Goal: Task Accomplishment & Management: Manage account settings

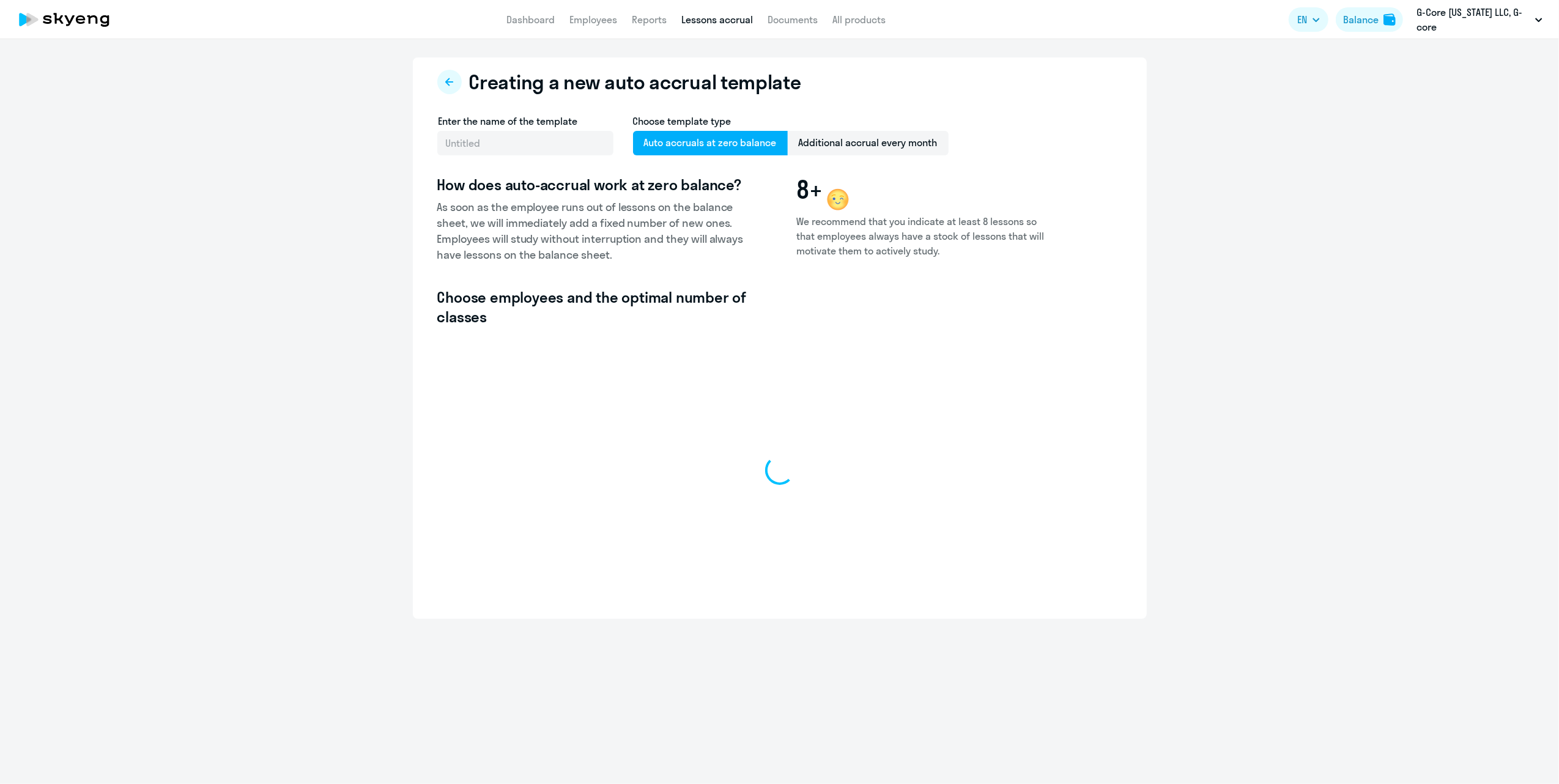
select select "10"
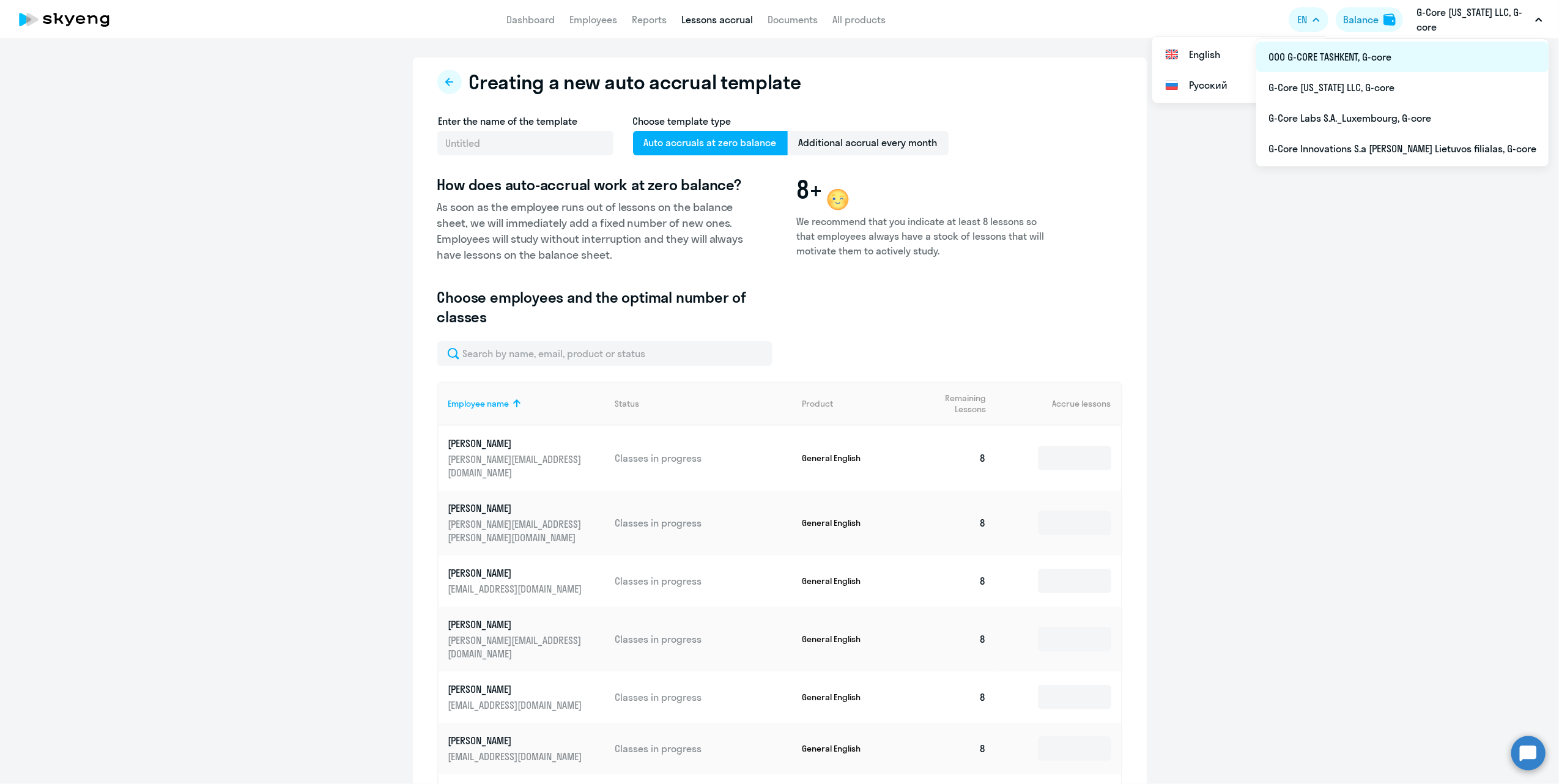
click at [1413, 54] on li "ООО G-CORE TASHKENT, G-core" at bounding box center [1402, 57] width 292 height 31
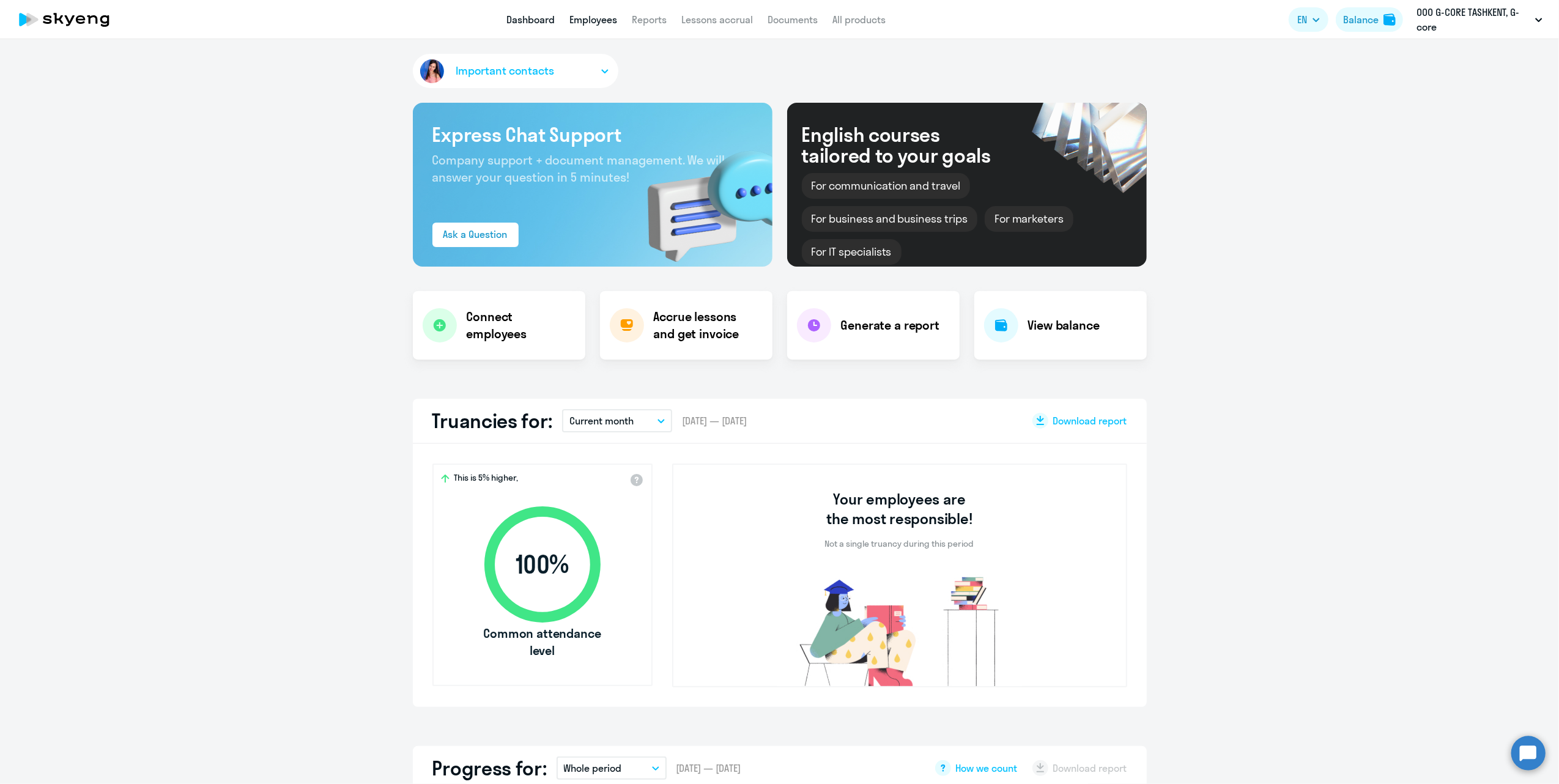
click at [583, 20] on link "Employees" at bounding box center [593, 19] width 48 height 12
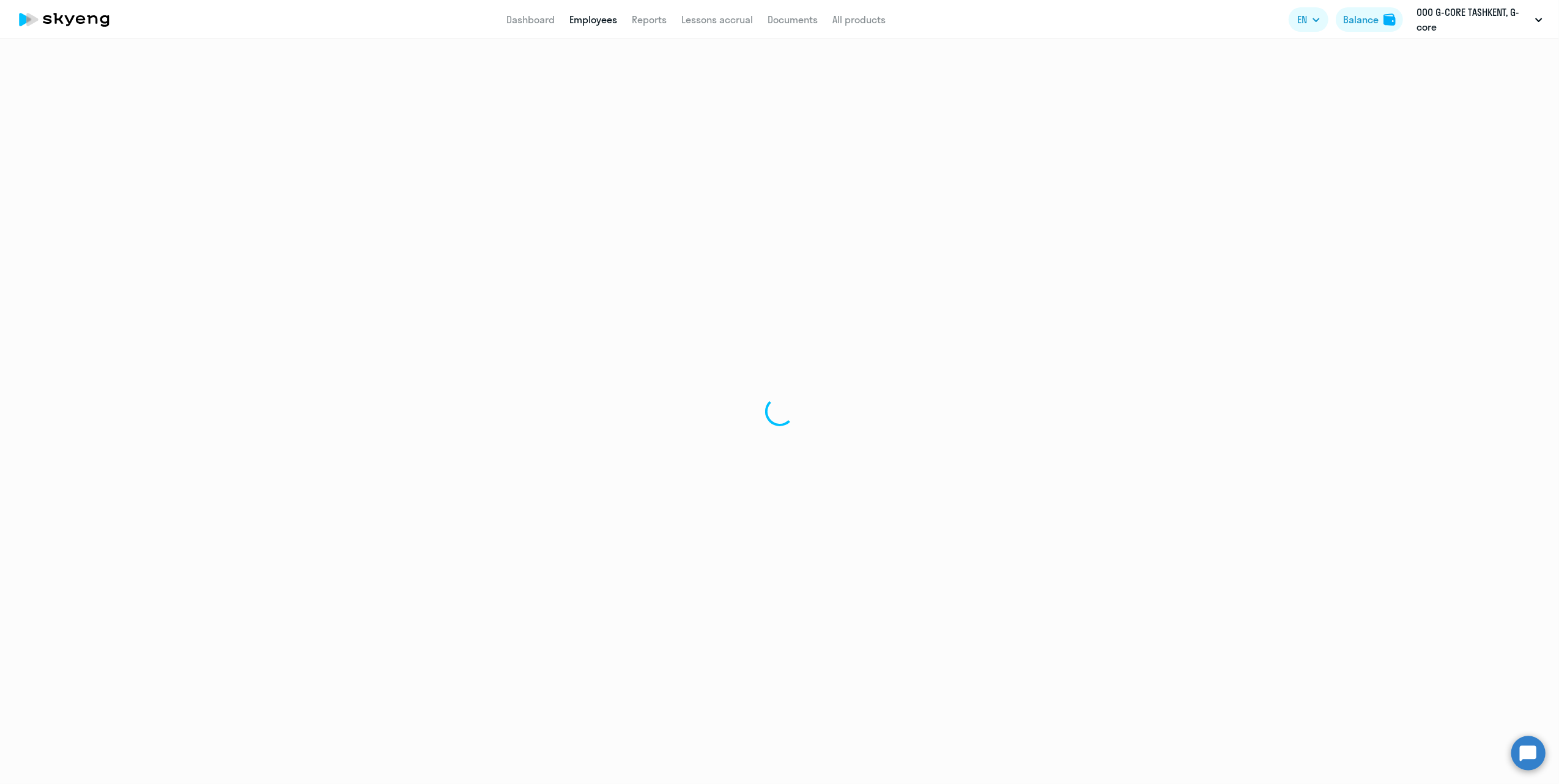
select select "30"
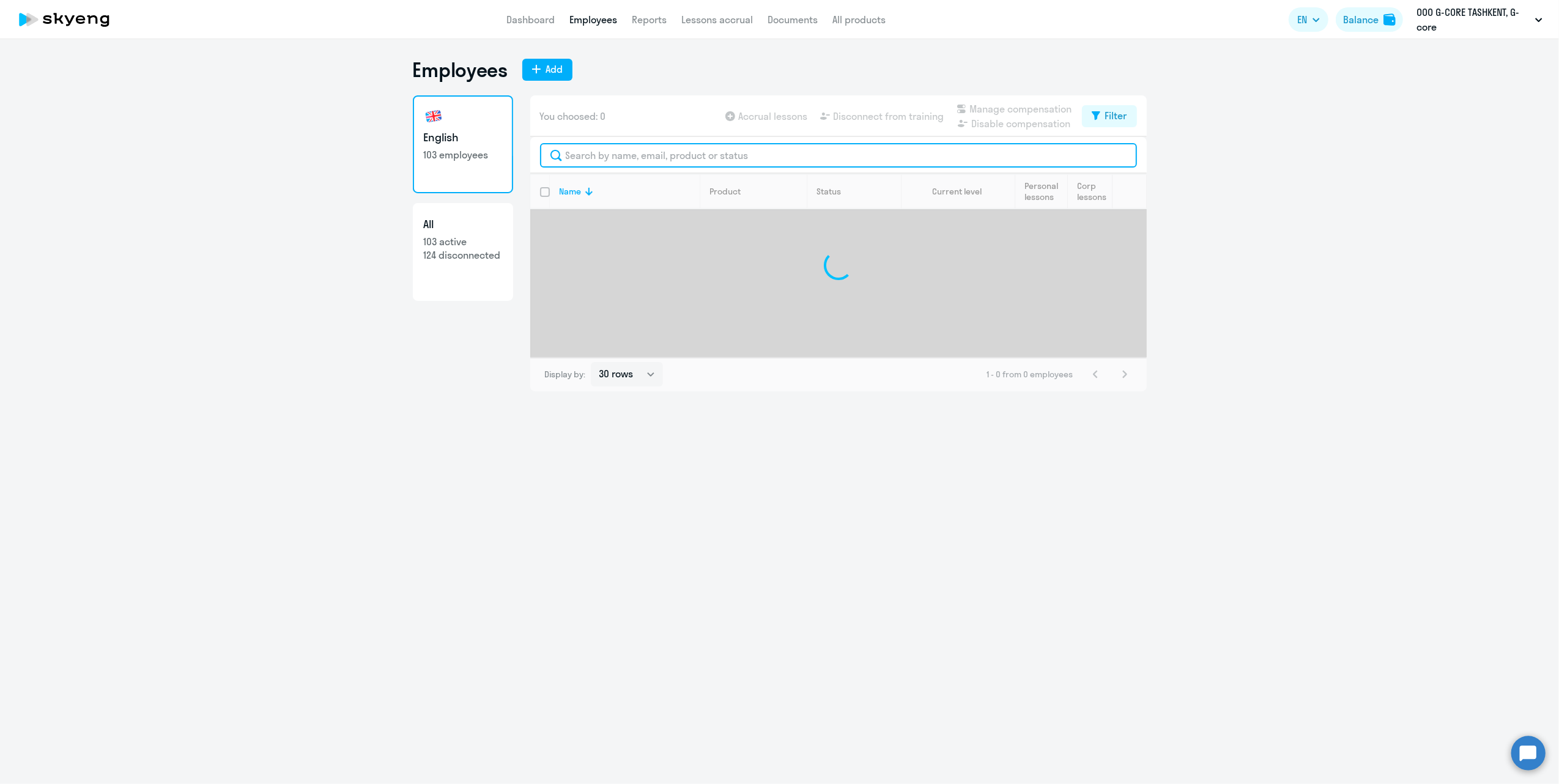
click at [599, 148] on input "text" at bounding box center [838, 155] width 597 height 24
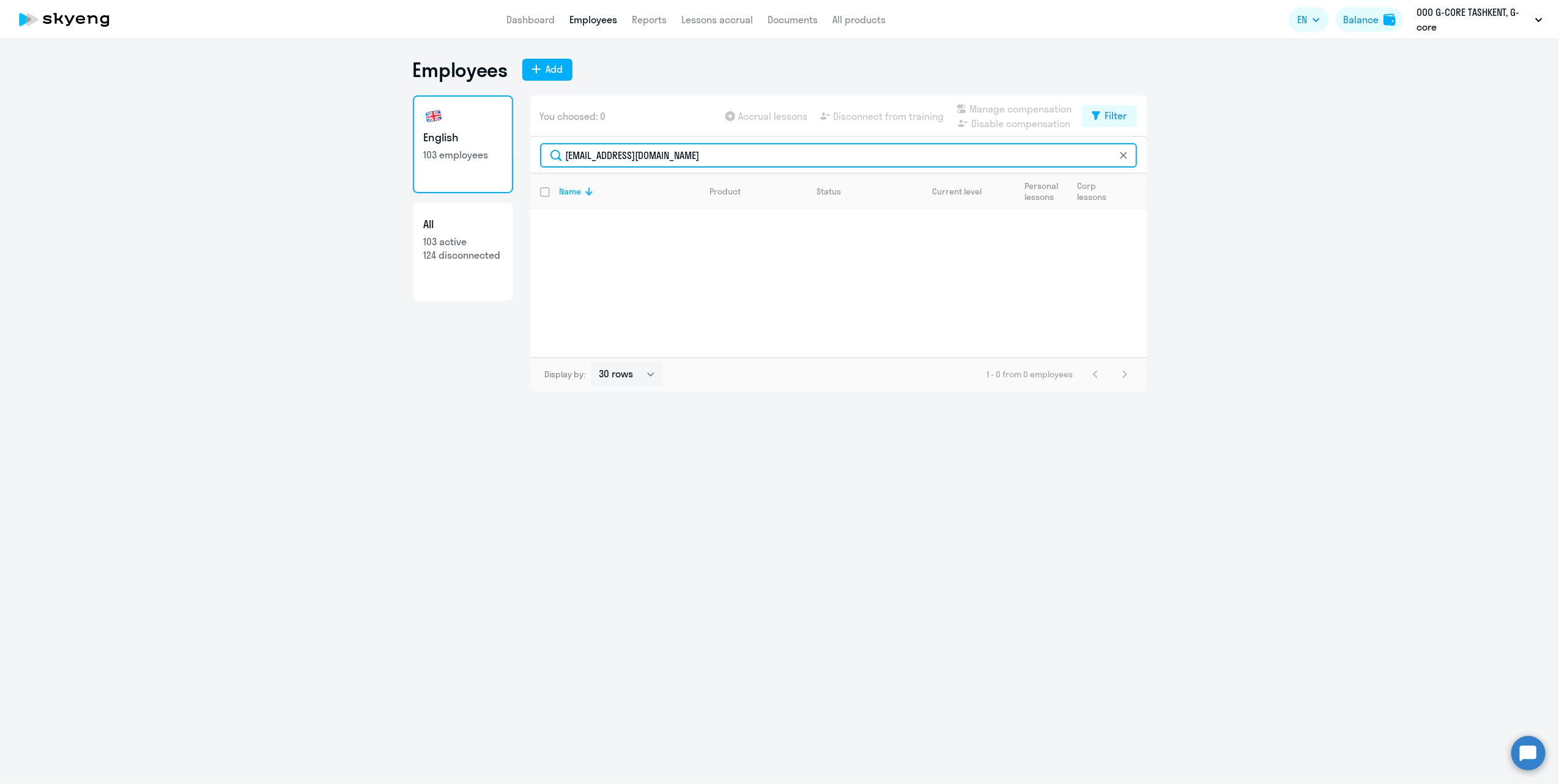
drag, startPoint x: 712, startPoint y: 159, endPoint x: 598, endPoint y: 167, distance: 114.3
click at [598, 167] on input "[EMAIL_ADDRESS][DOMAIN_NAME]" at bounding box center [838, 155] width 597 height 24
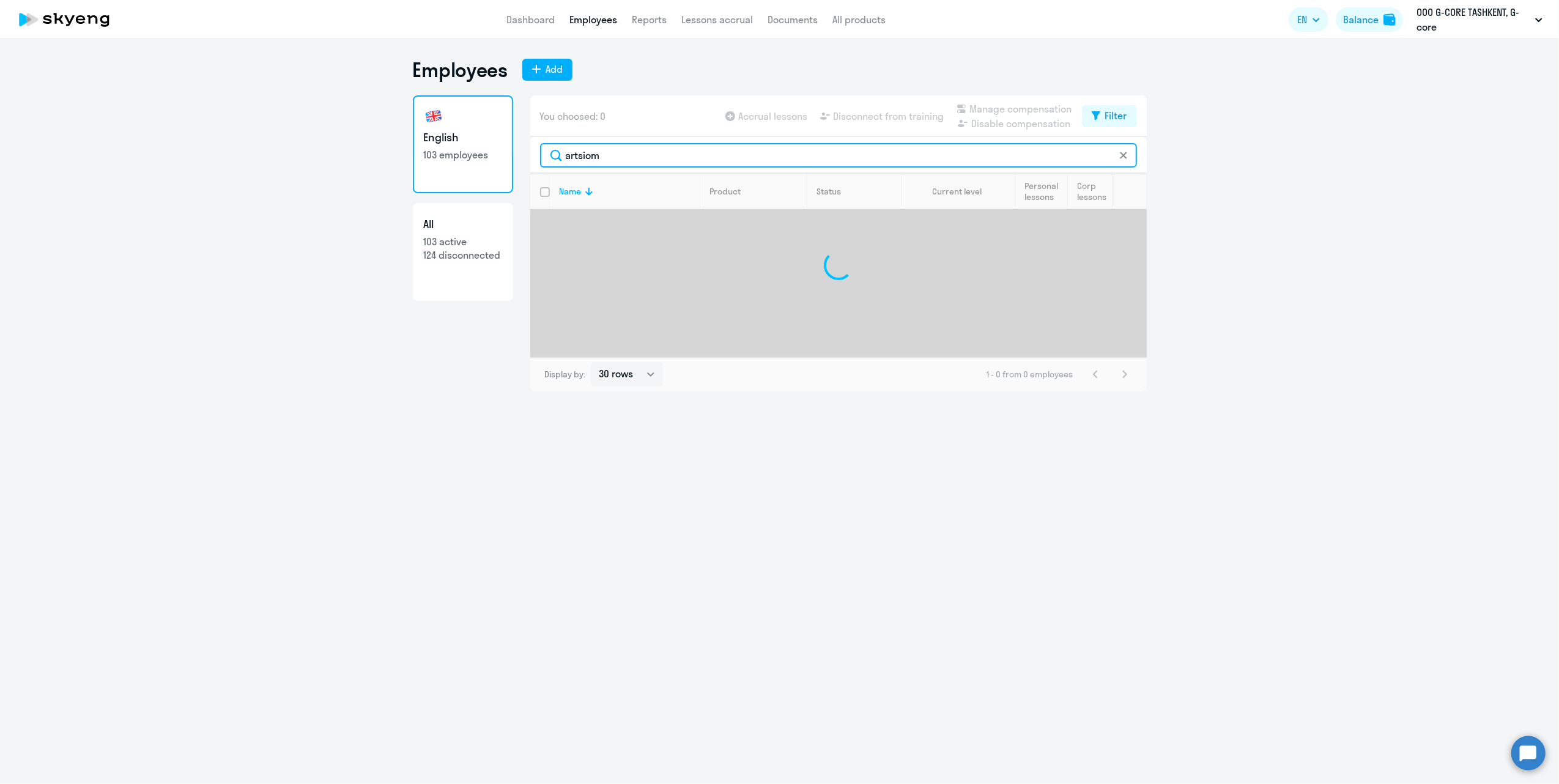
click at [627, 155] on input "artsiom" at bounding box center [838, 155] width 597 height 24
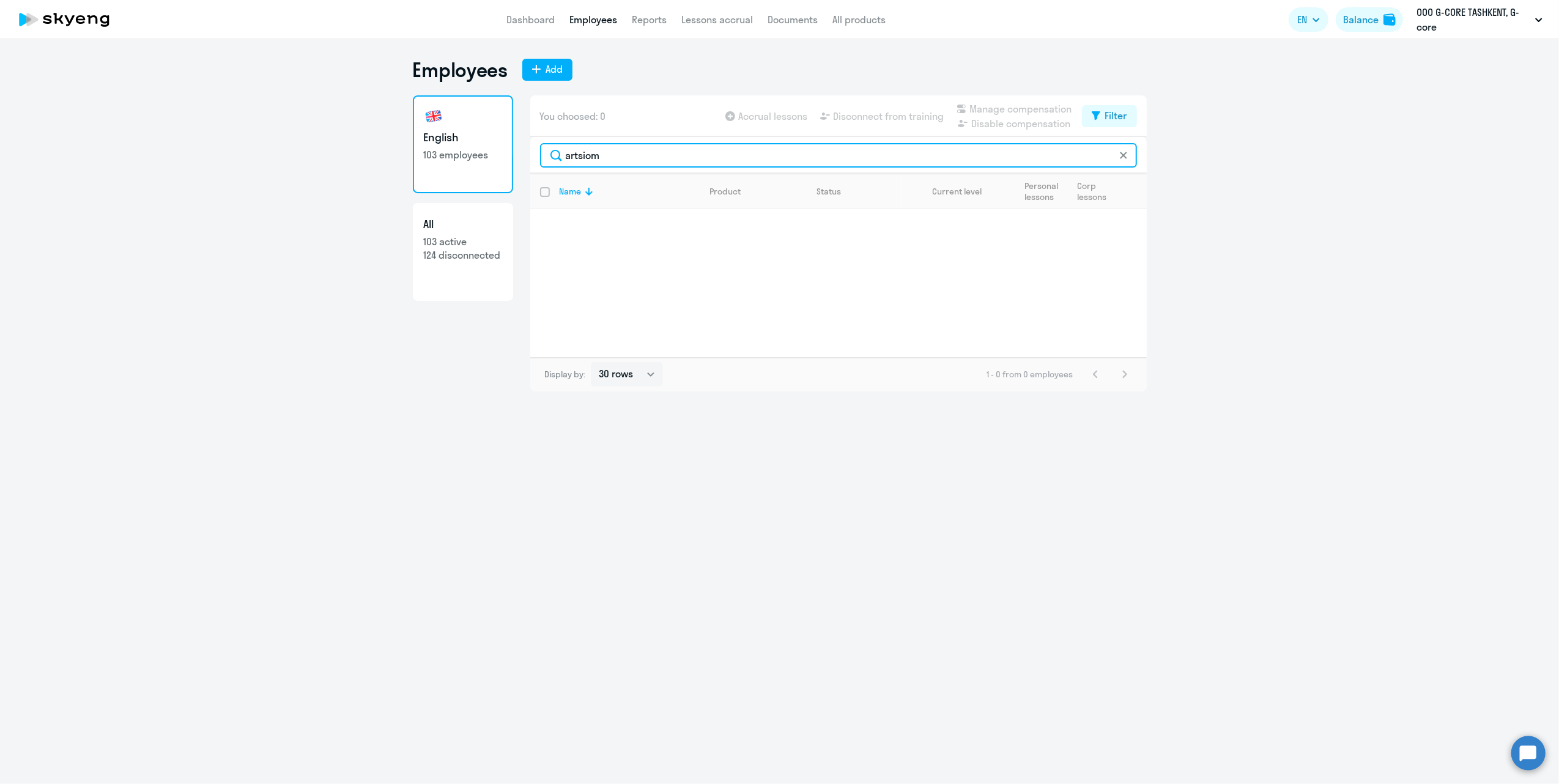
drag, startPoint x: 622, startPoint y: 155, endPoint x: 555, endPoint y: 157, distance: 67.0
click at [555, 157] on input "artsiom" at bounding box center [838, 155] width 597 height 24
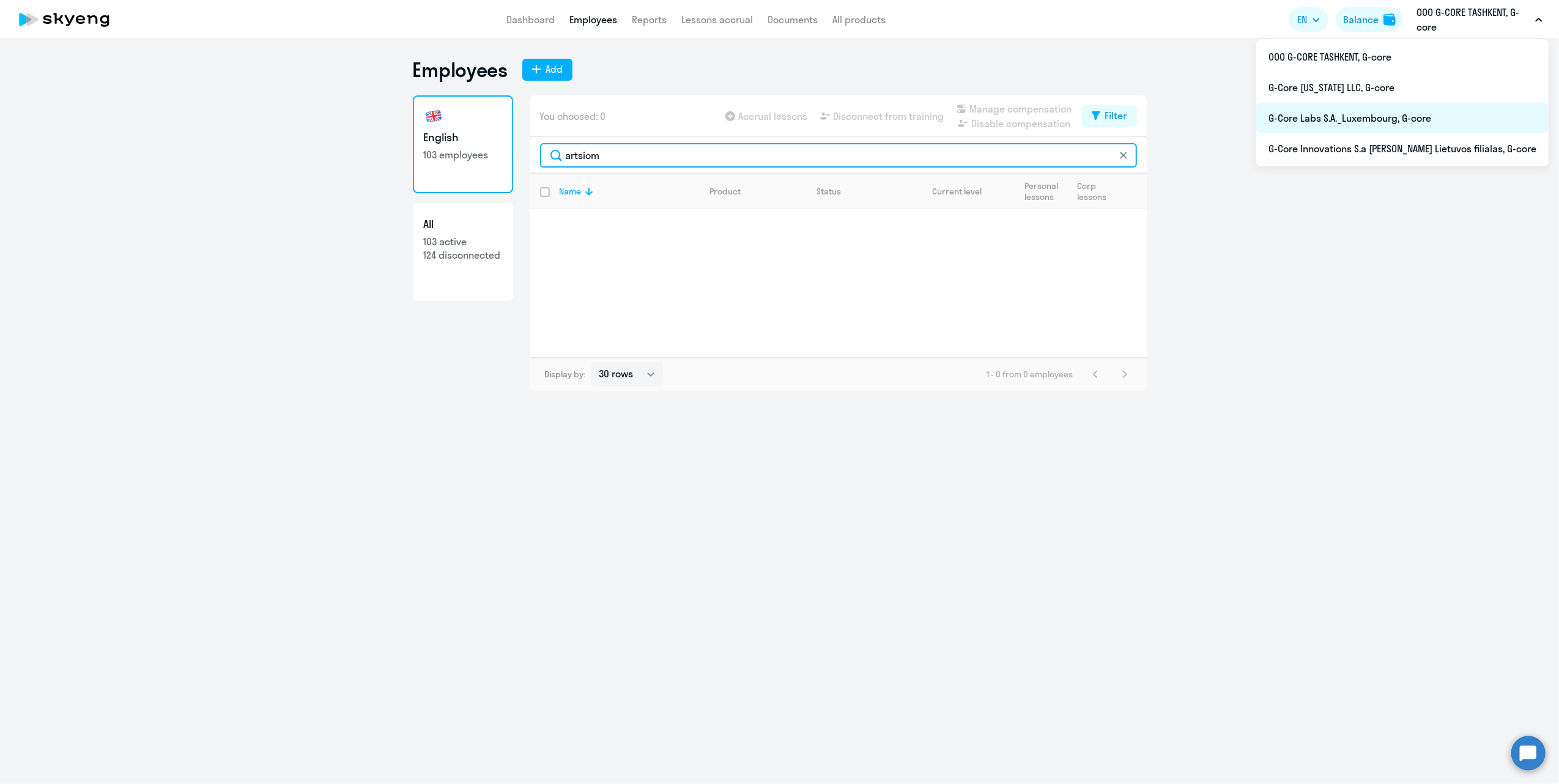
type input "artsiom"
click at [1404, 116] on li "G-Core Labs S.A._Luxembourg, G-core" at bounding box center [1402, 118] width 292 height 31
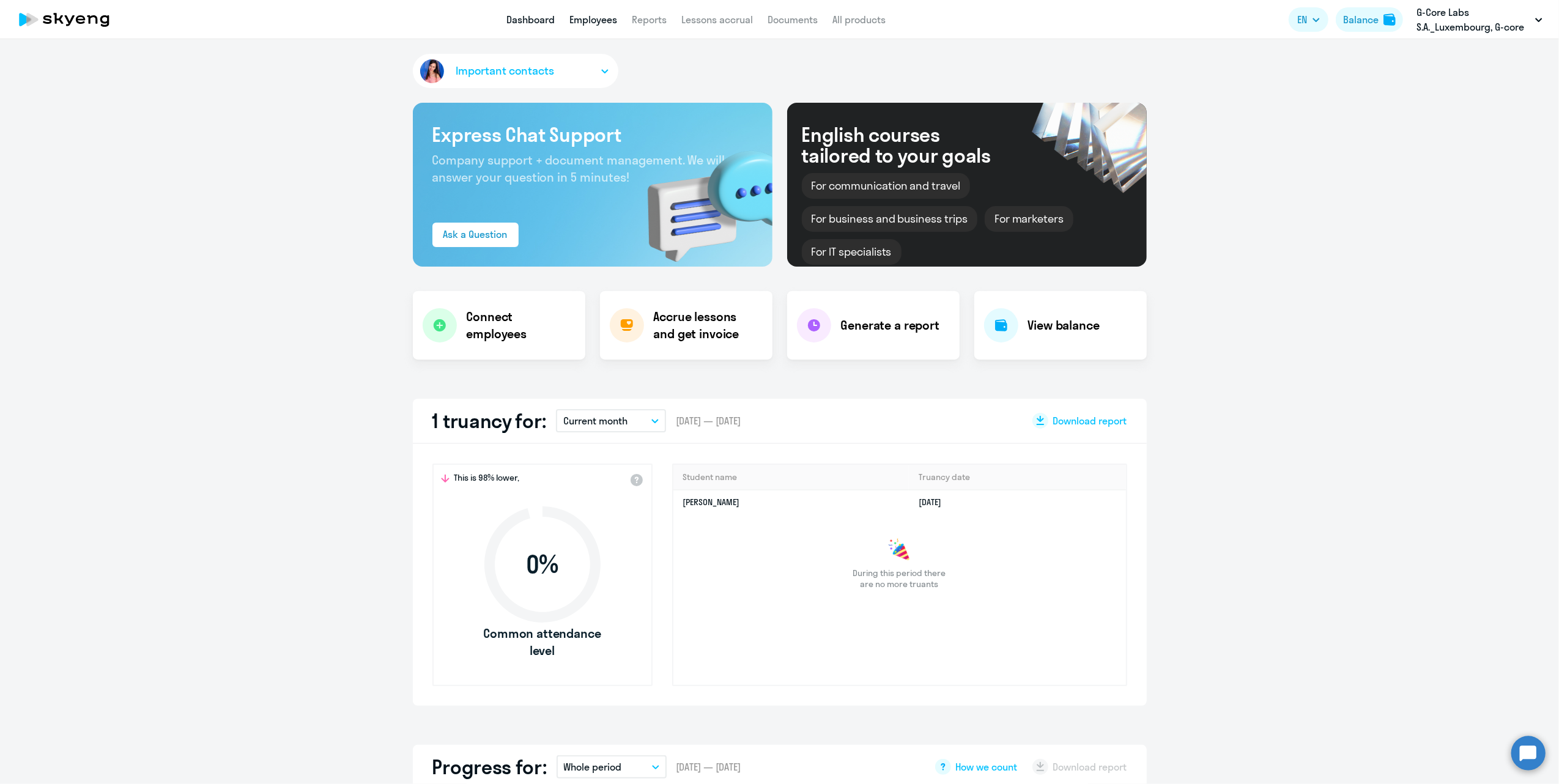
click at [586, 16] on link "Employees" at bounding box center [593, 19] width 48 height 12
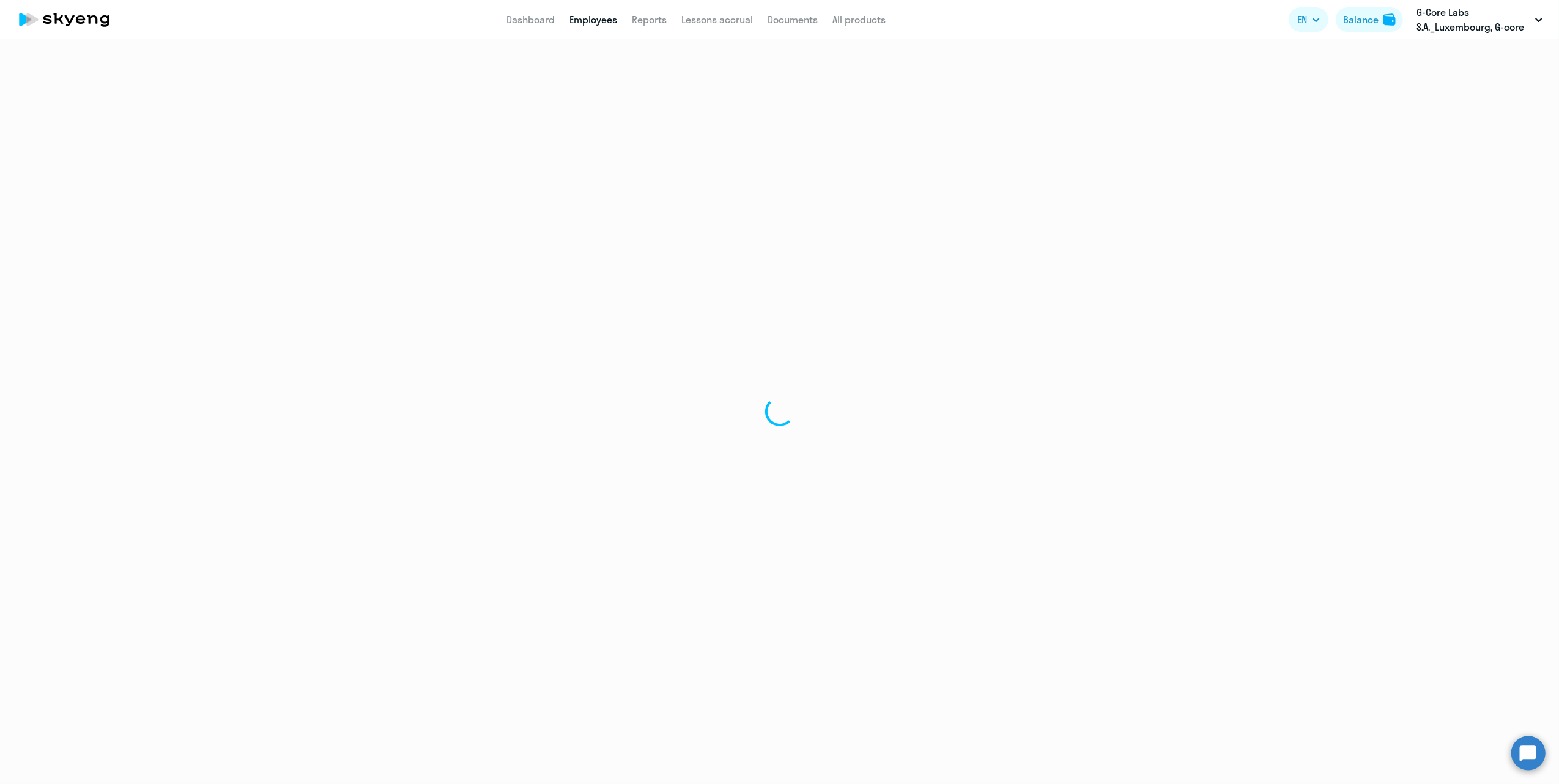
select select "30"
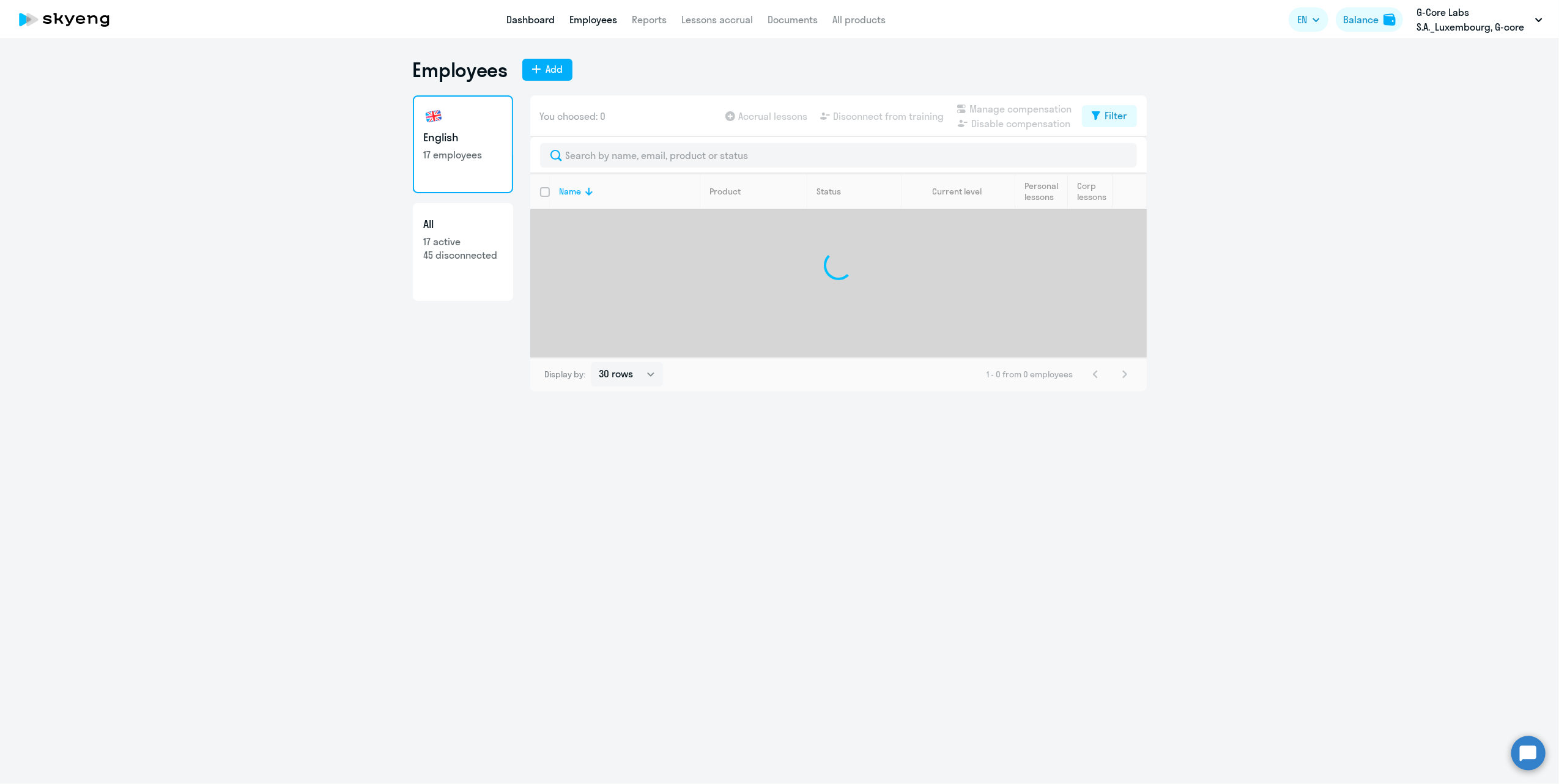
click at [529, 24] on link "Dashboard" at bounding box center [530, 19] width 48 height 12
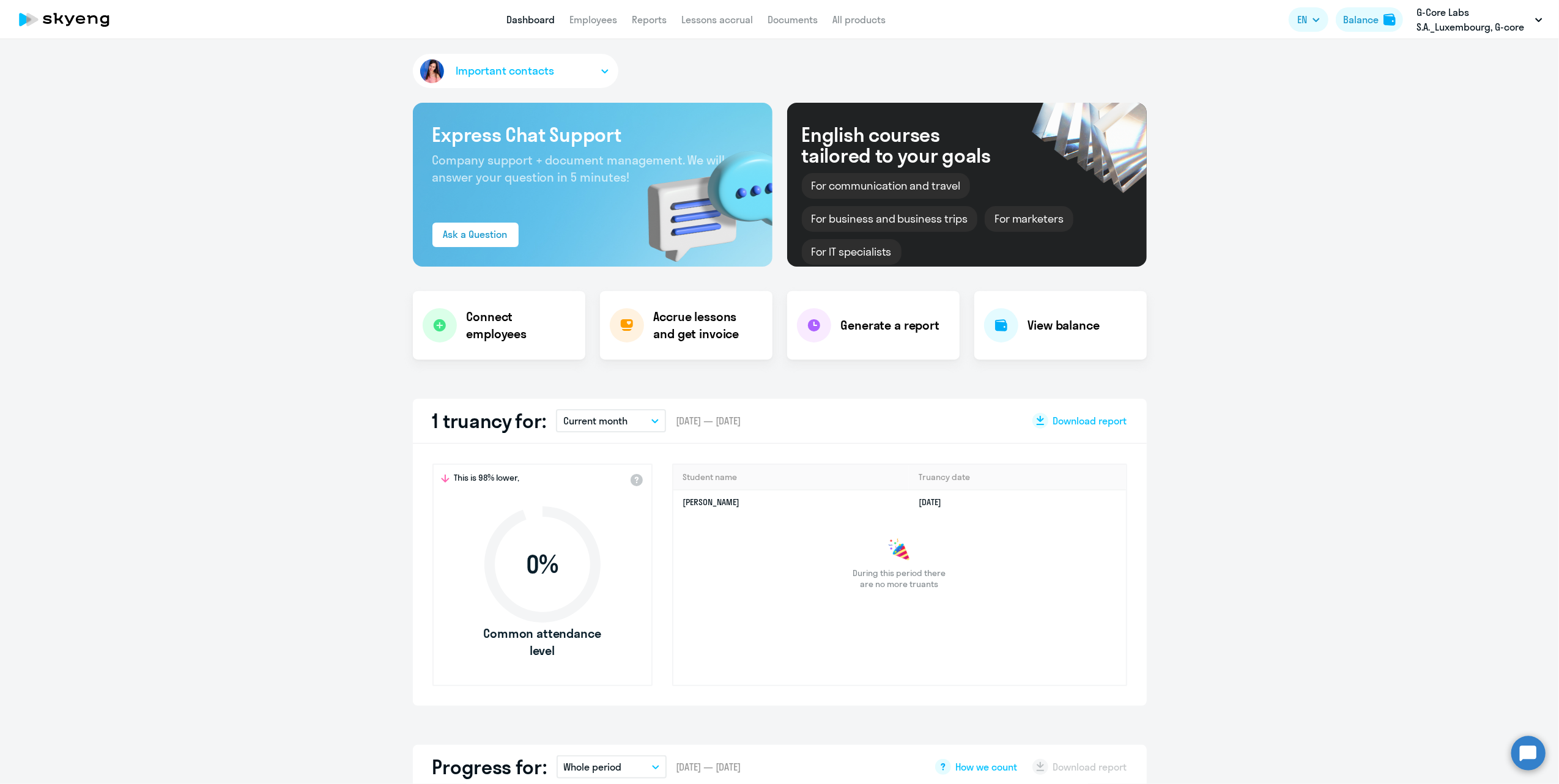
click at [588, 8] on app-header "Dashboard Employees Reports Lessons accrual Documents All products Dashboard Em…" at bounding box center [779, 20] width 1559 height 39
click at [593, 15] on link "Employees" at bounding box center [593, 19] width 48 height 12
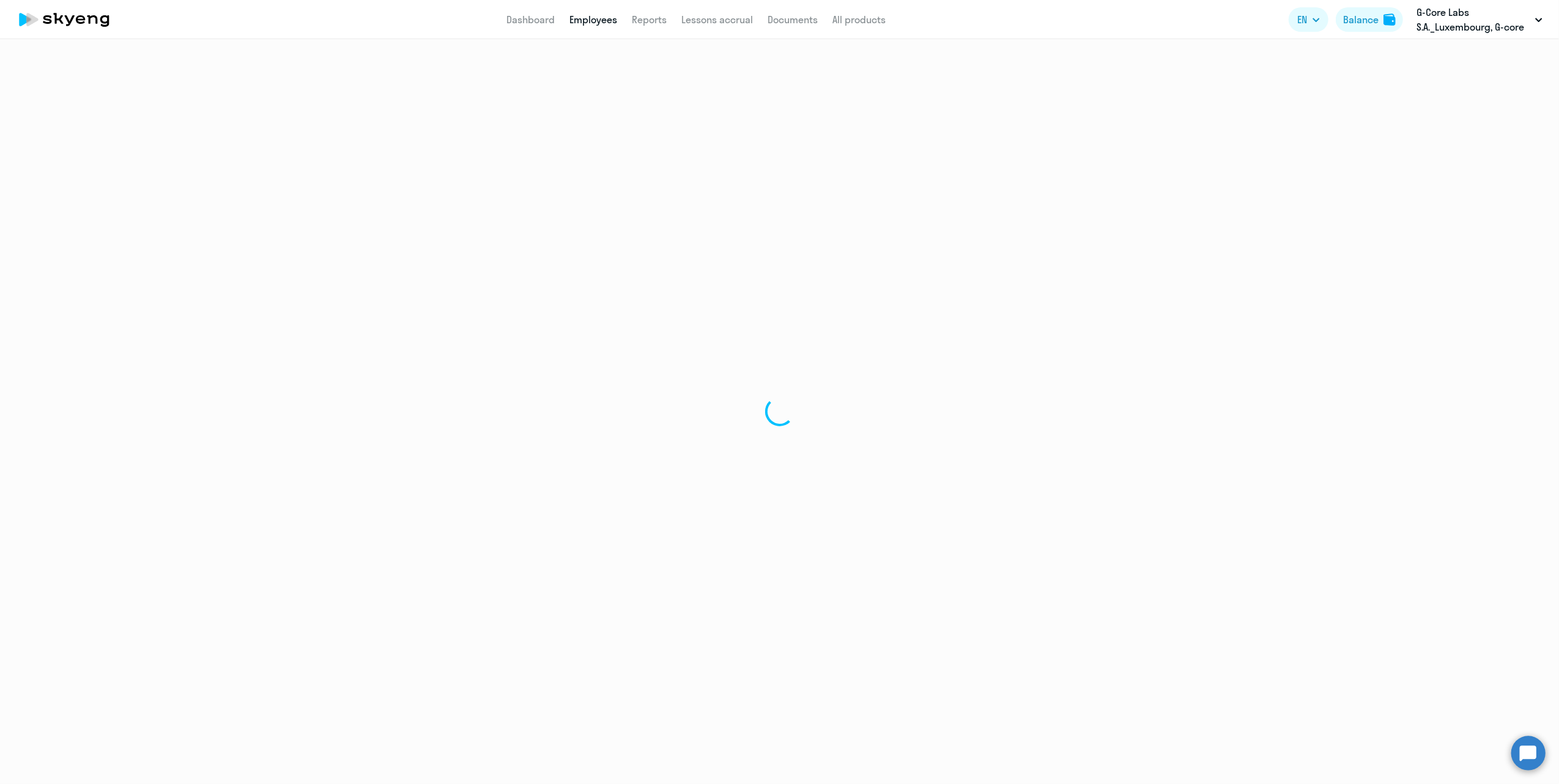
select select "30"
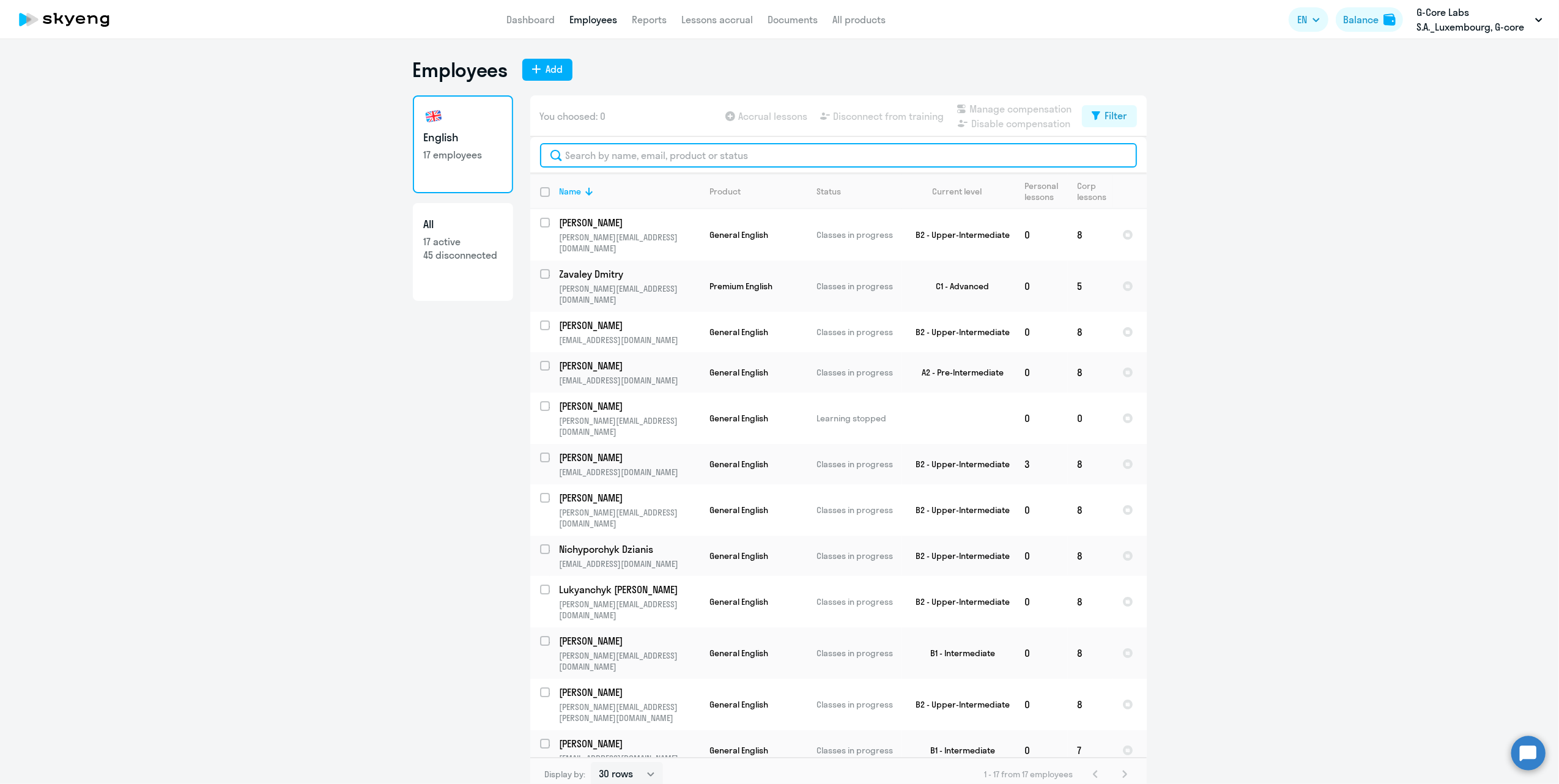
click at [615, 150] on input "text" at bounding box center [838, 155] width 597 height 24
paste input "artsiom"
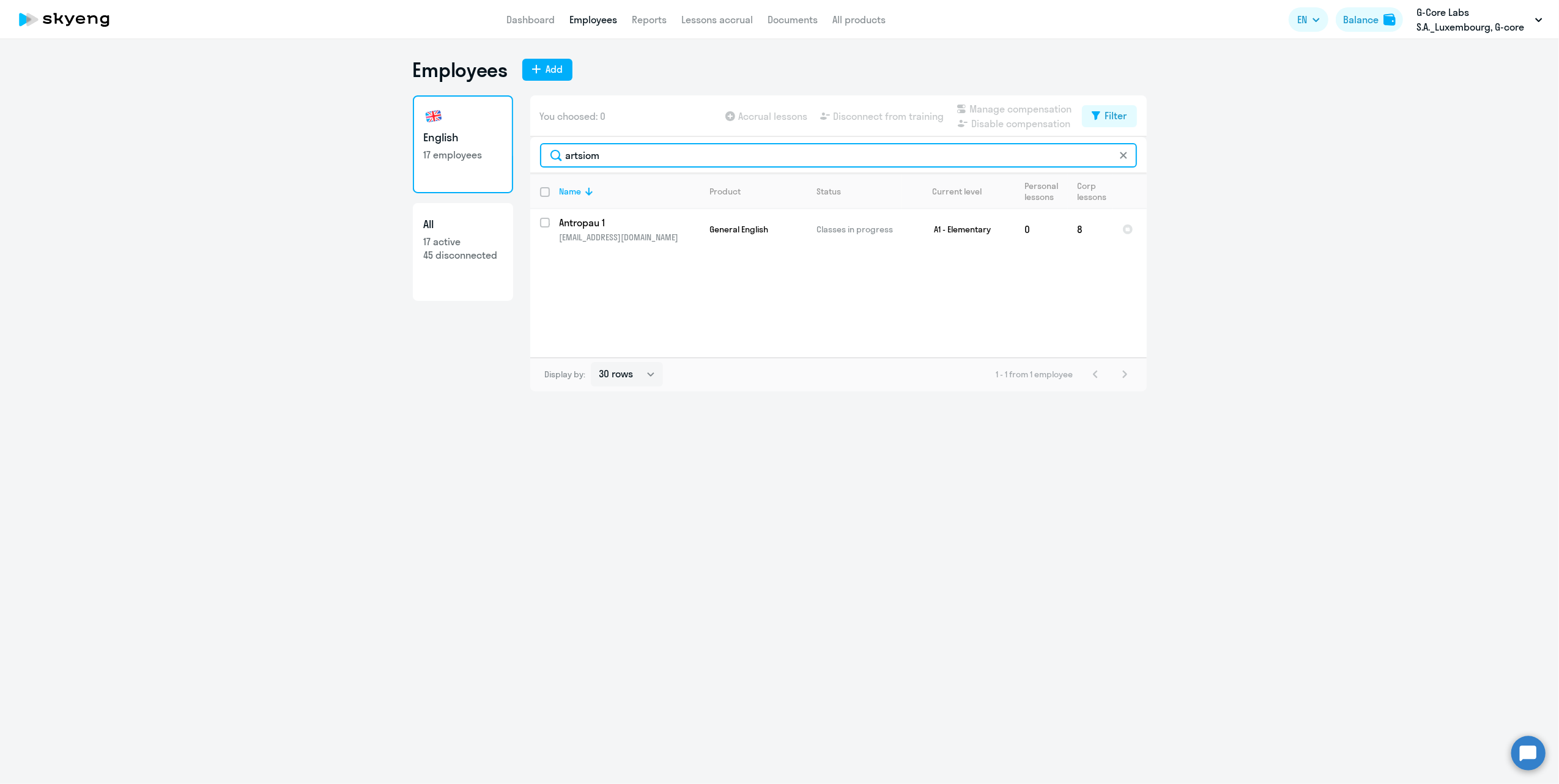
type input "artsiom"
click at [707, 304] on div "Name Product Status Current level Personal lessons Corp lessons Antropau 1 [EMA…" at bounding box center [838, 265] width 616 height 183
click at [544, 222] on input "select row 40671294" at bounding box center [552, 229] width 24 height 24
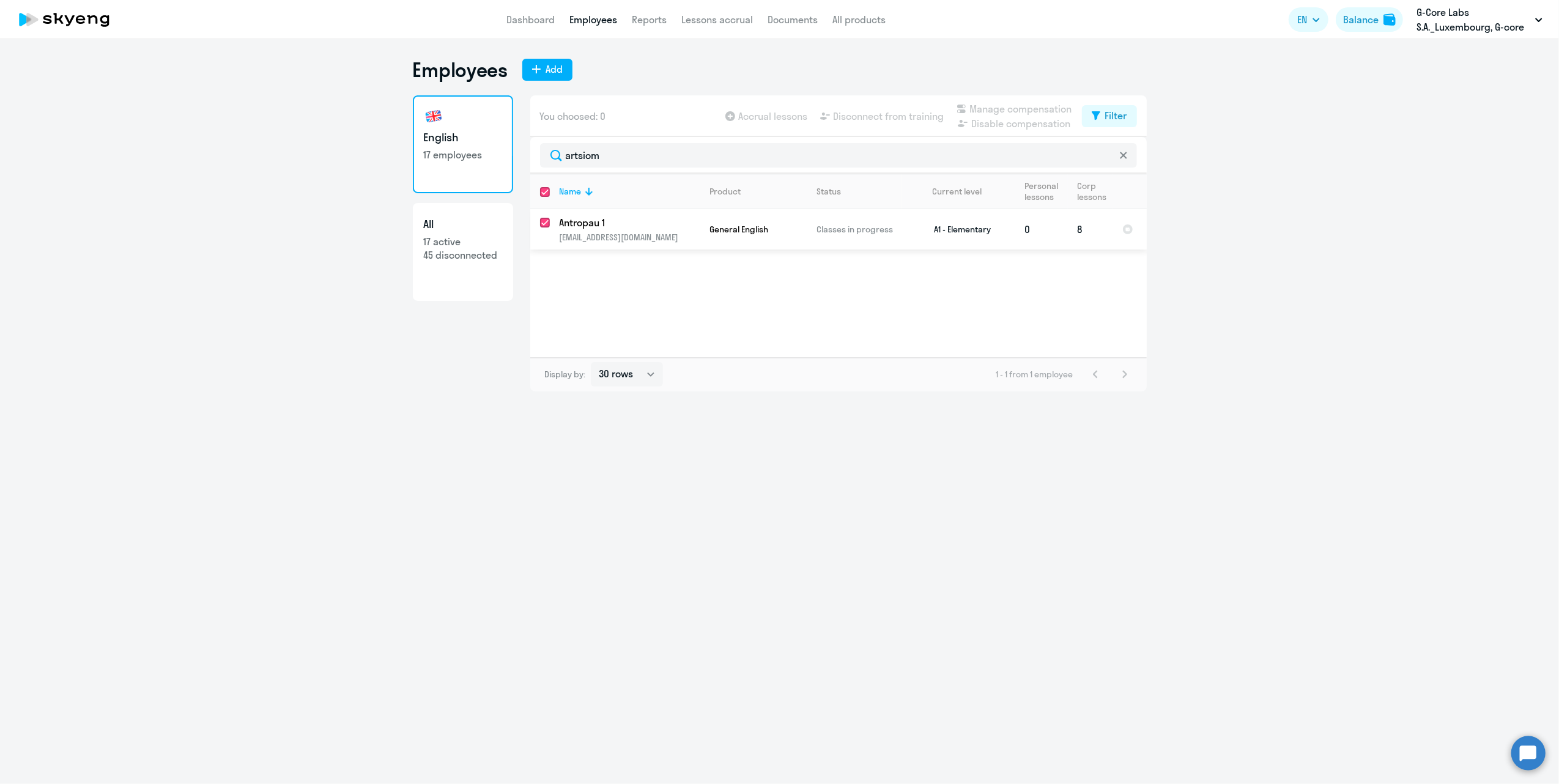
checkbox input "true"
click at [904, 113] on span "Disconnect from training" at bounding box center [889, 116] width 111 height 15
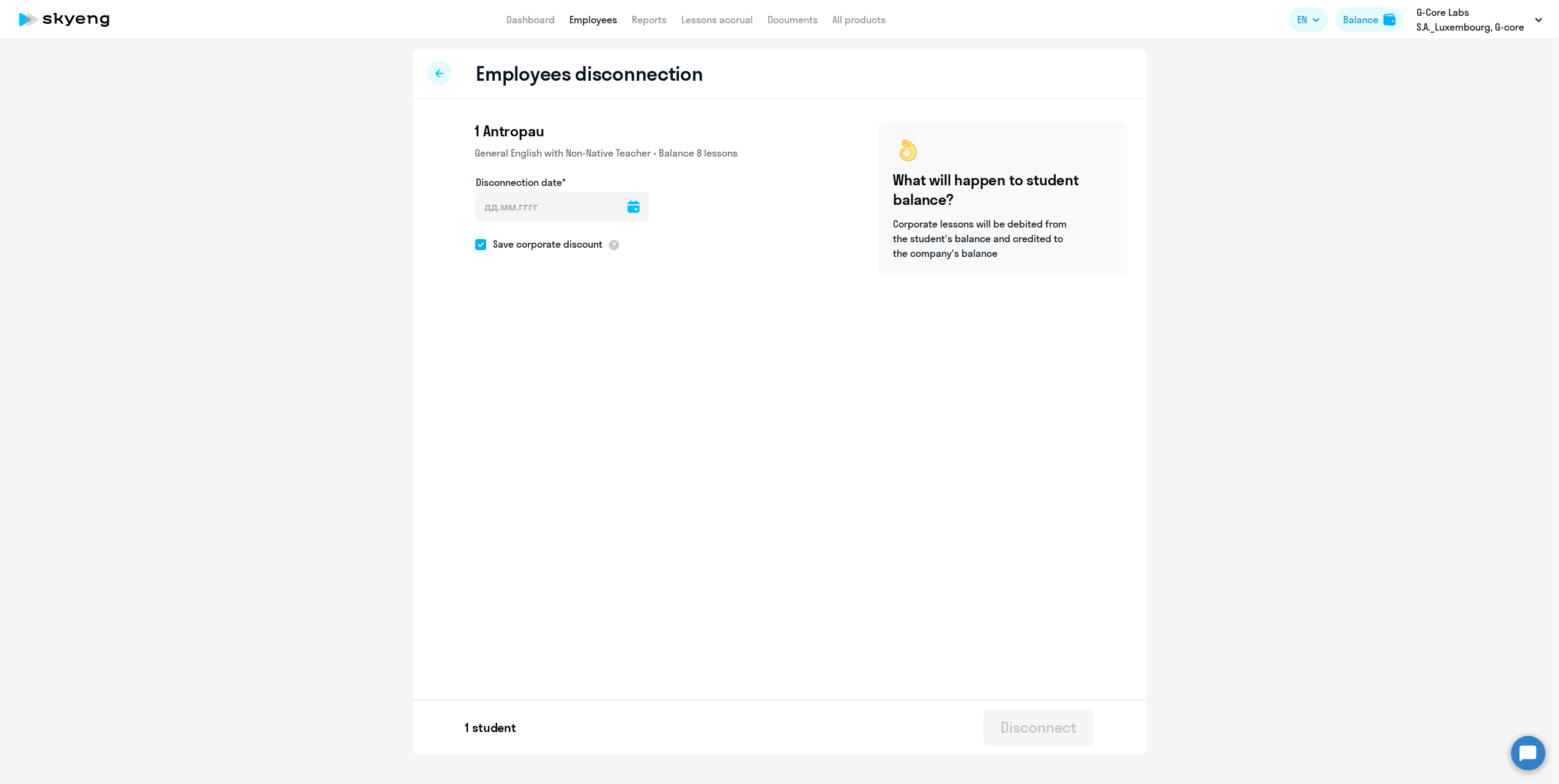
click at [627, 208] on icon at bounding box center [633, 206] width 12 height 12
click at [534, 322] on span "2" at bounding box center [541, 320] width 22 height 22
type input "[DATE]"
click at [1044, 732] on div "Disconnect" at bounding box center [1039, 727] width 76 height 20
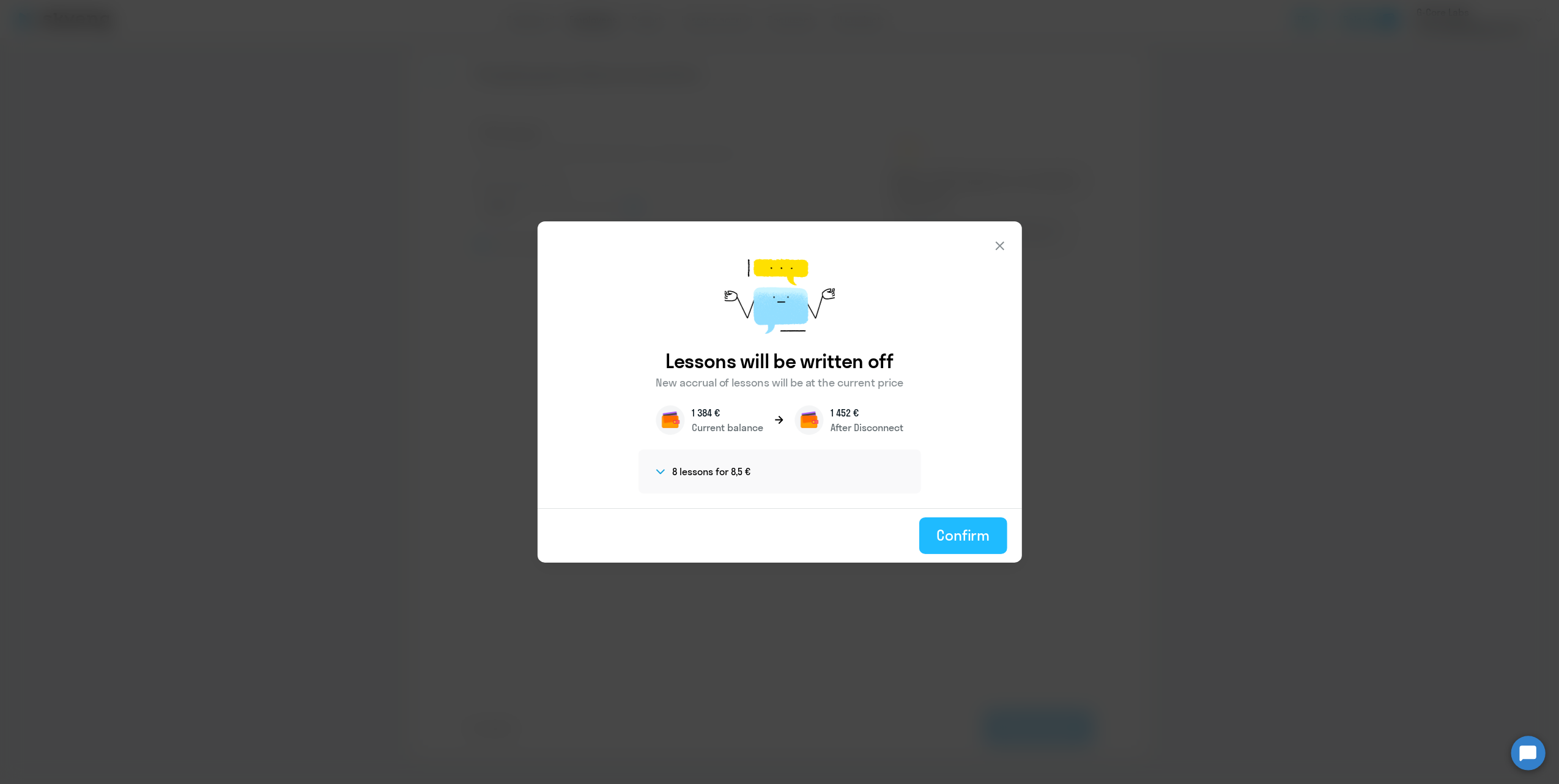
click at [976, 531] on div "Confirm" at bounding box center [963, 535] width 53 height 20
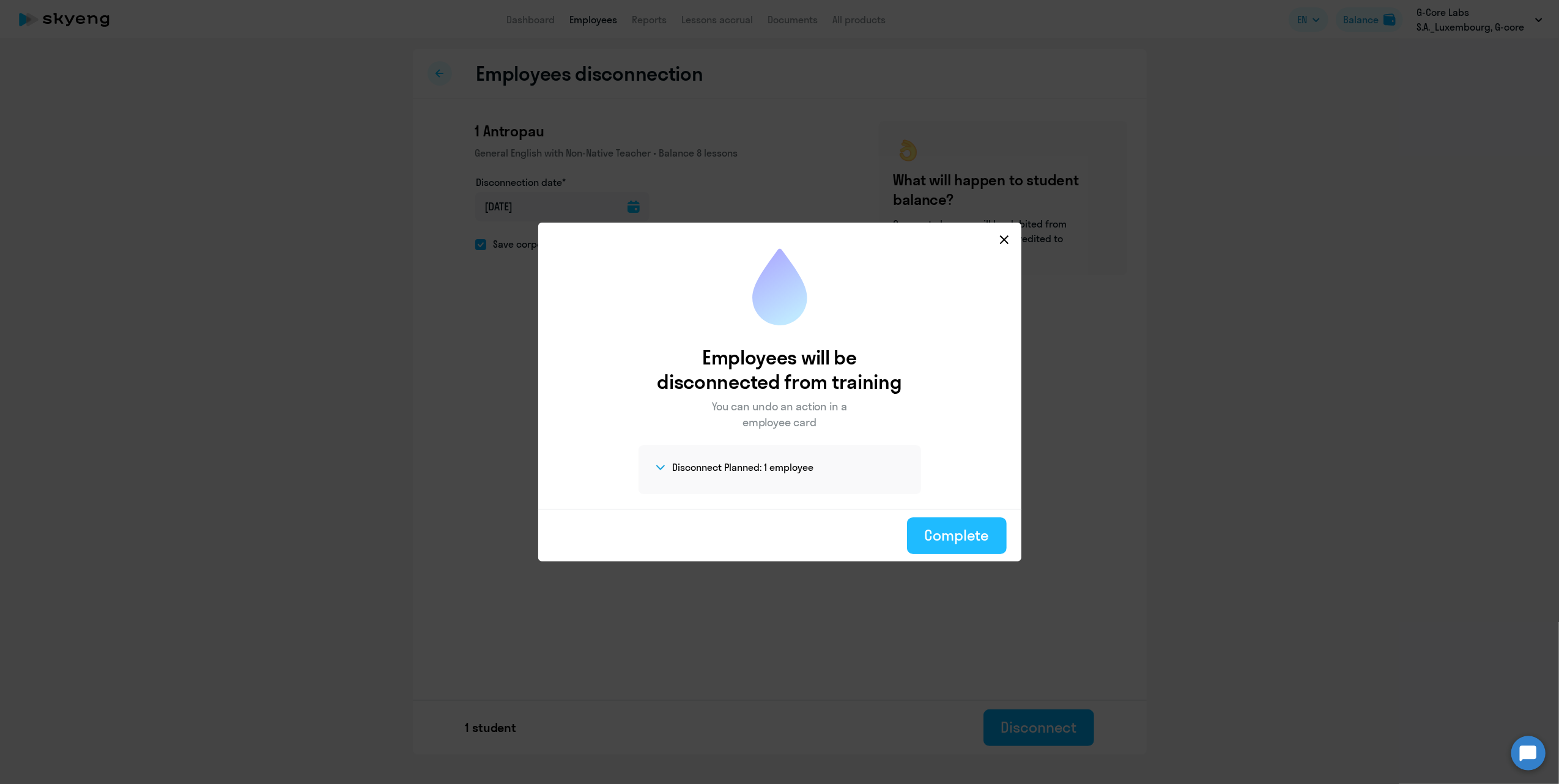
click at [960, 543] on div "Complete" at bounding box center [956, 535] width 65 height 20
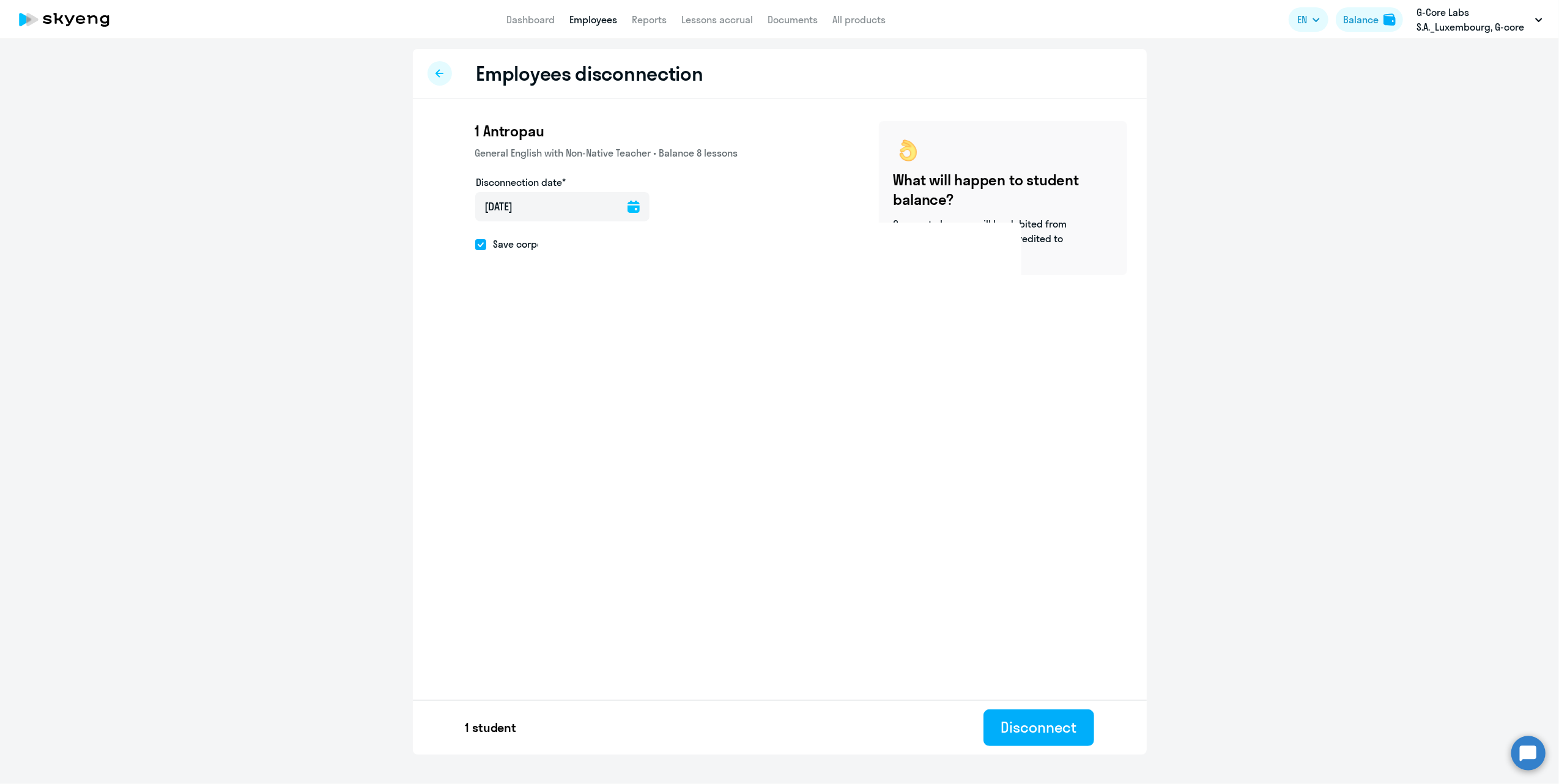
select select "30"
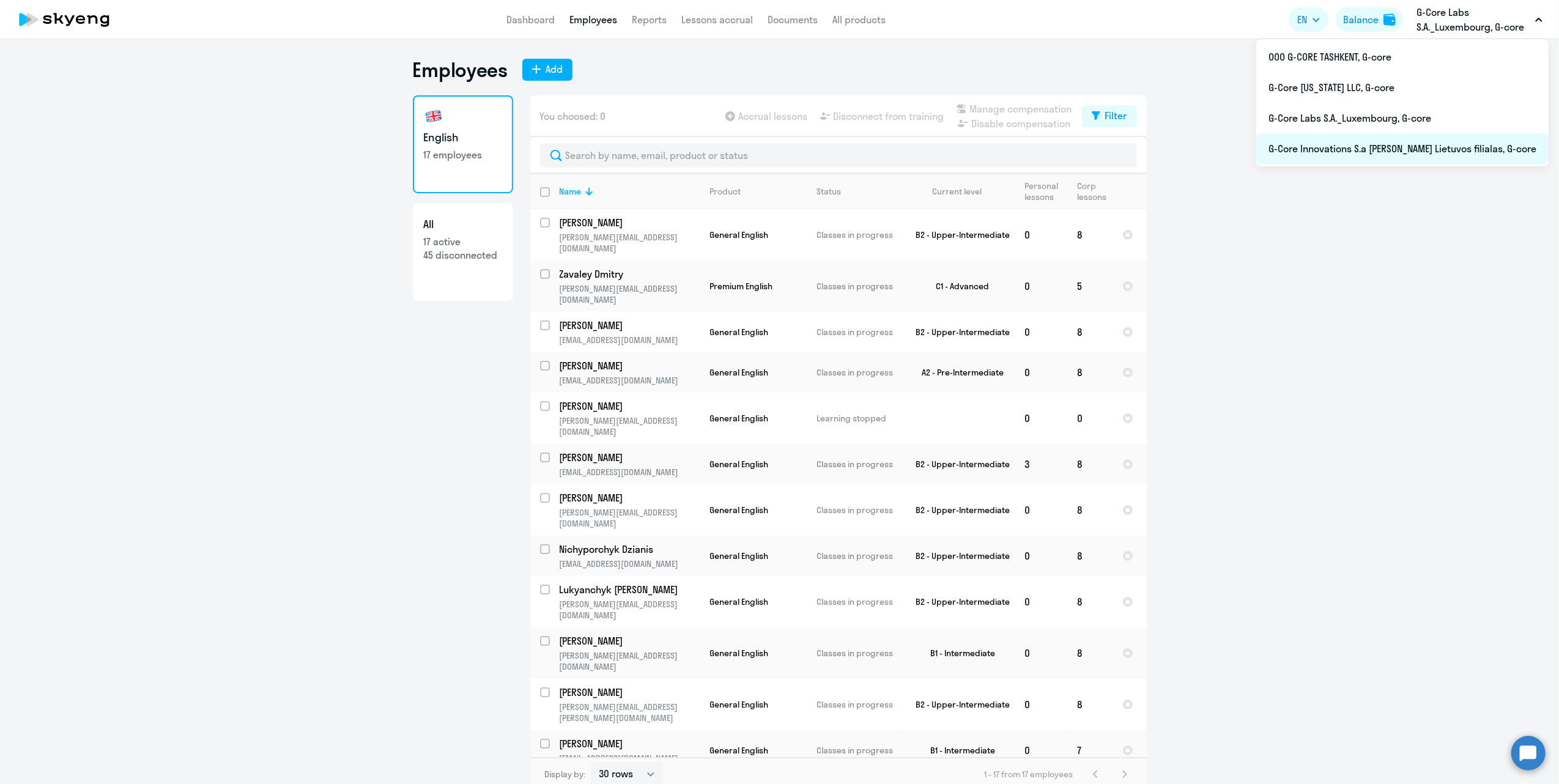
click at [1407, 150] on li "G-Core Innovations S.a [PERSON_NAME] Lietuvos filialas, G-core" at bounding box center [1402, 149] width 292 height 31
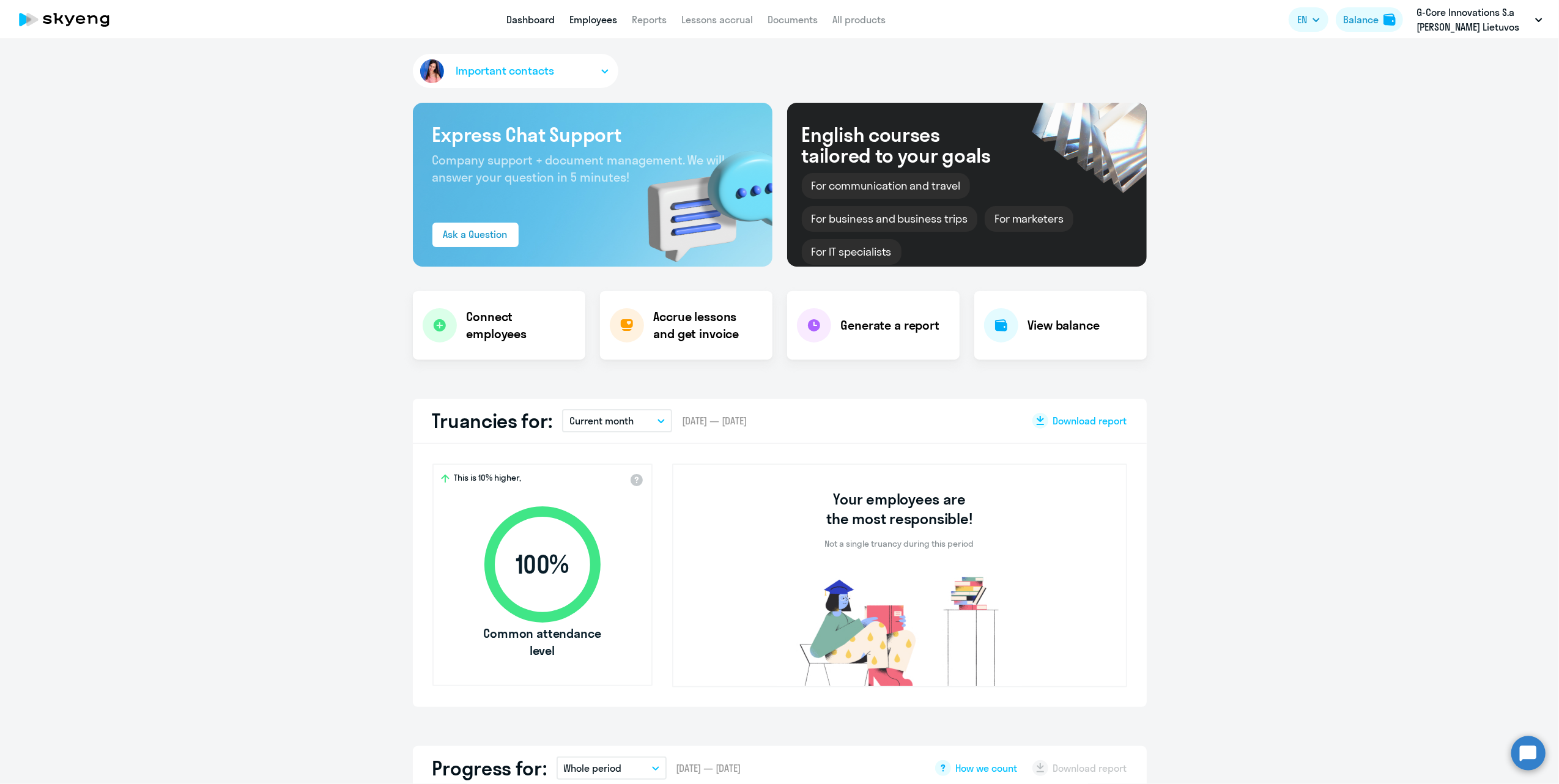
click at [578, 17] on link "Employees" at bounding box center [593, 19] width 48 height 12
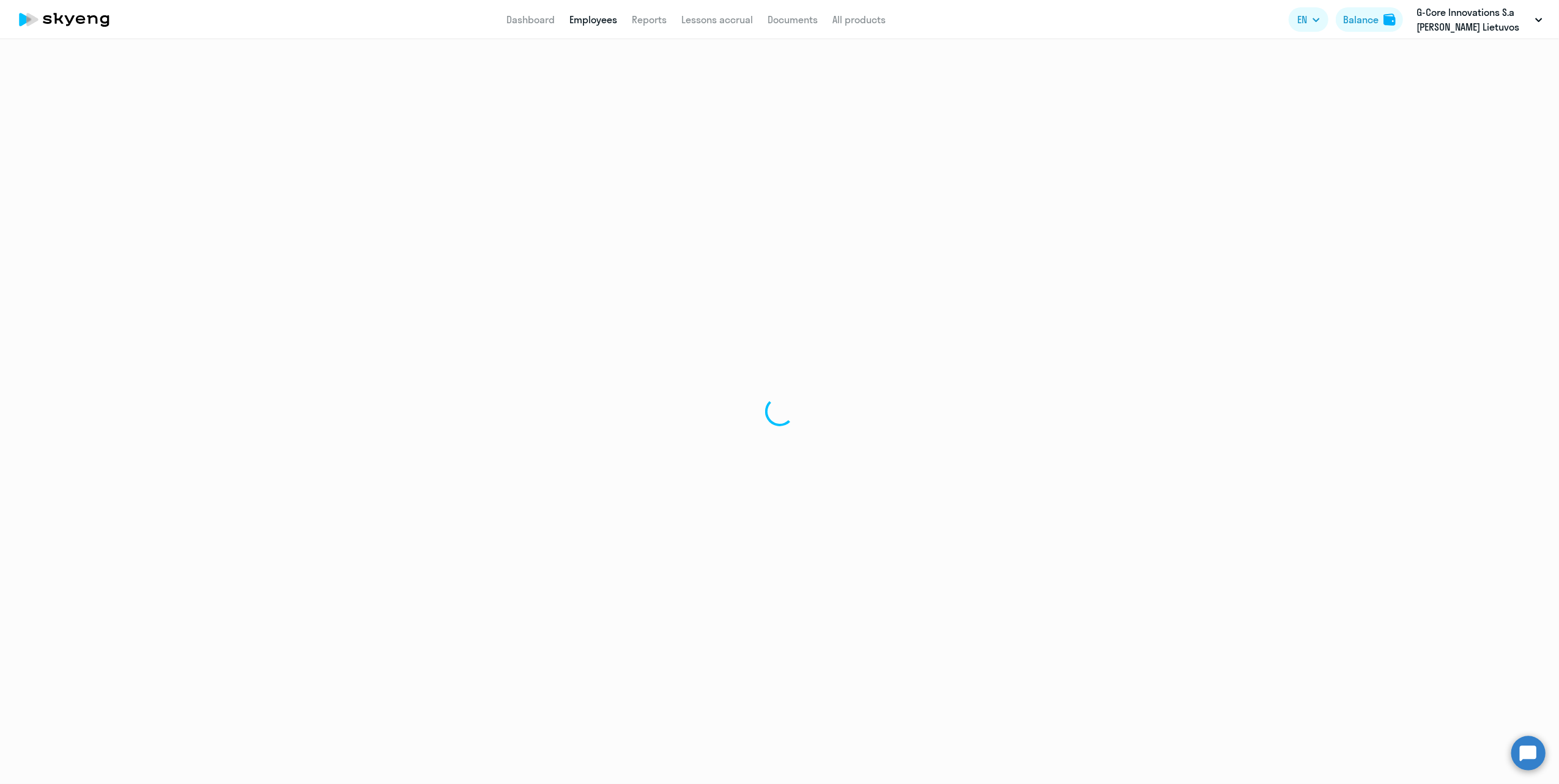
select select "30"
